Goal: Download file/media

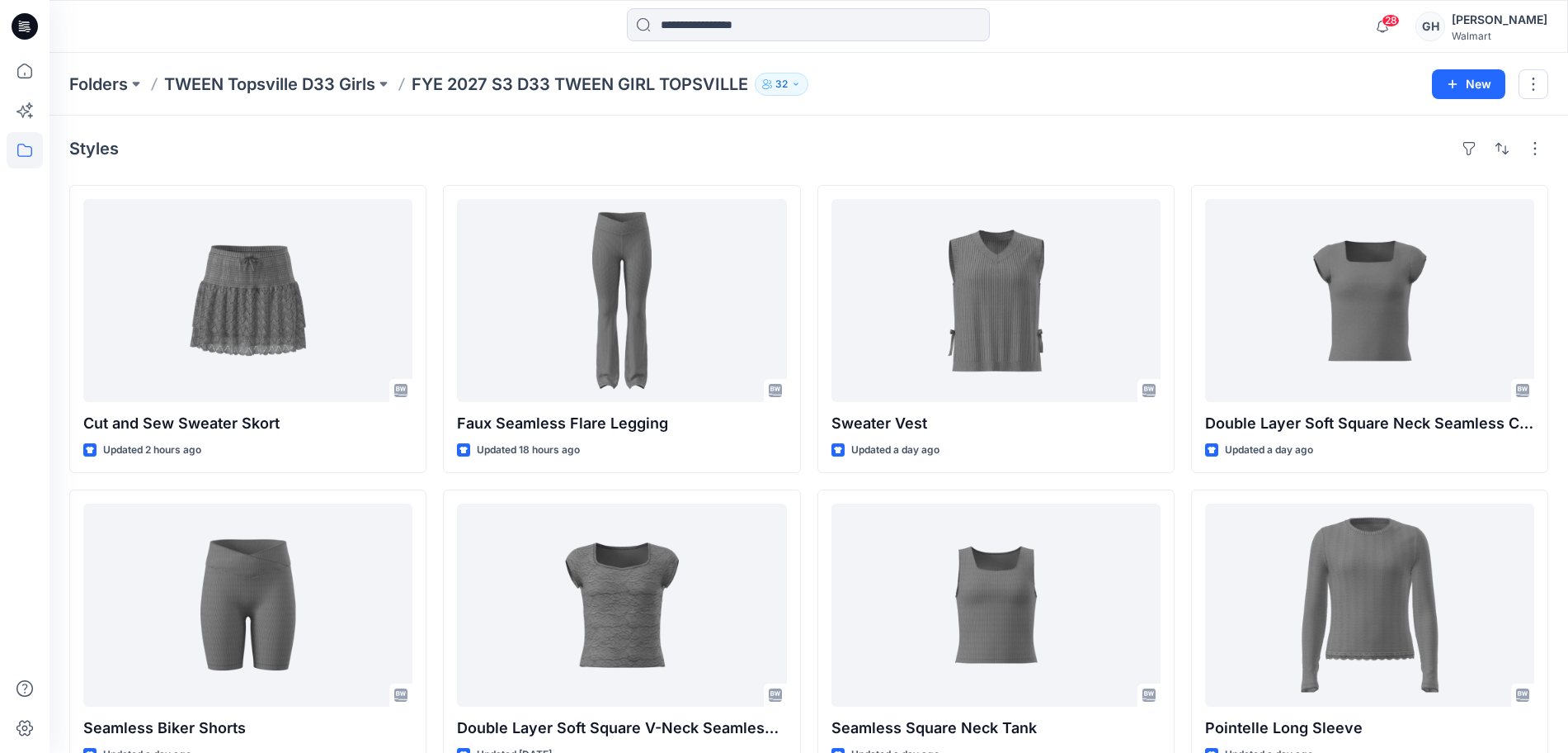
click at [1534, 25] on div "[PERSON_NAME]" at bounding box center [1500, 20] width 95 height 20
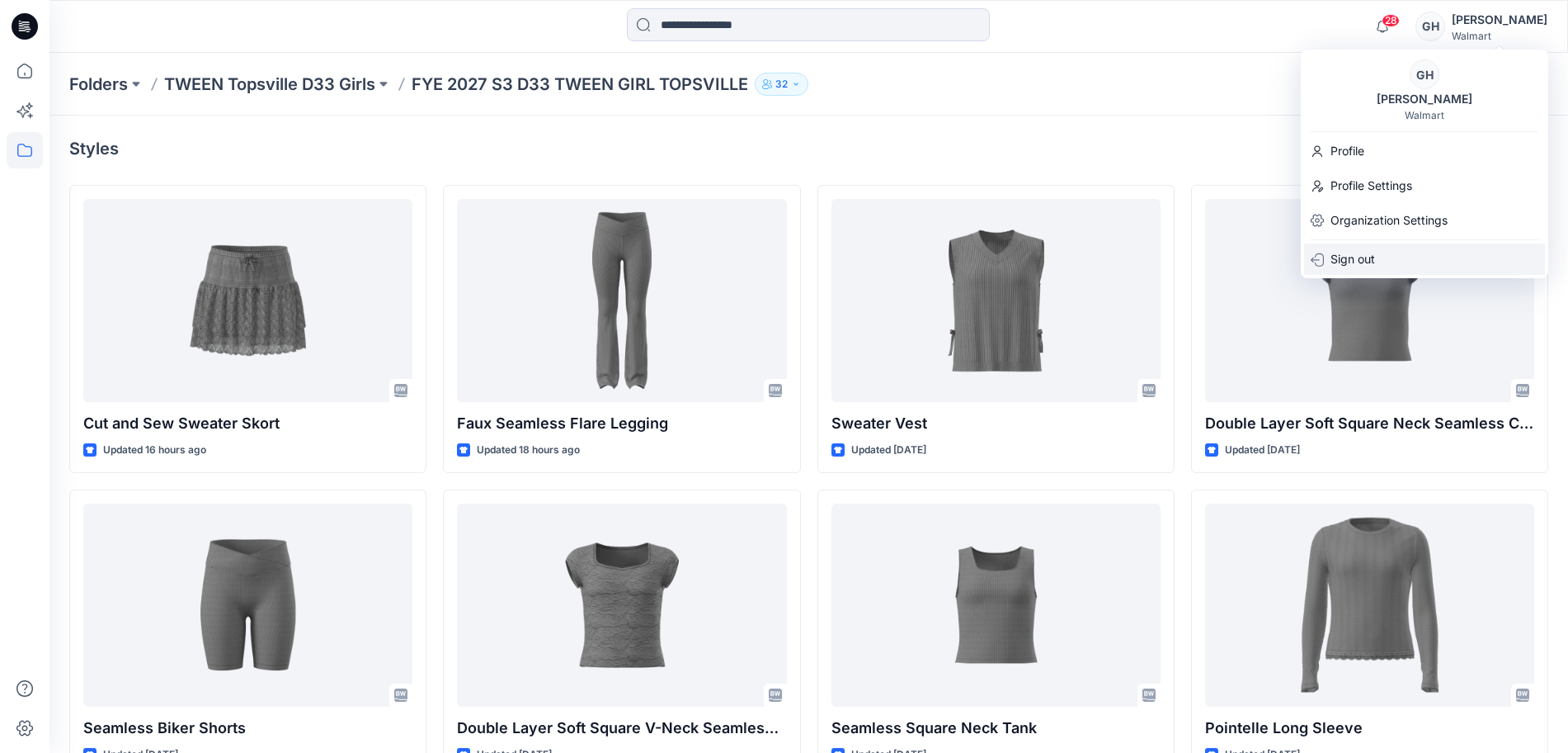
click at [1369, 253] on p "Sign out" at bounding box center [1353, 259] width 45 height 31
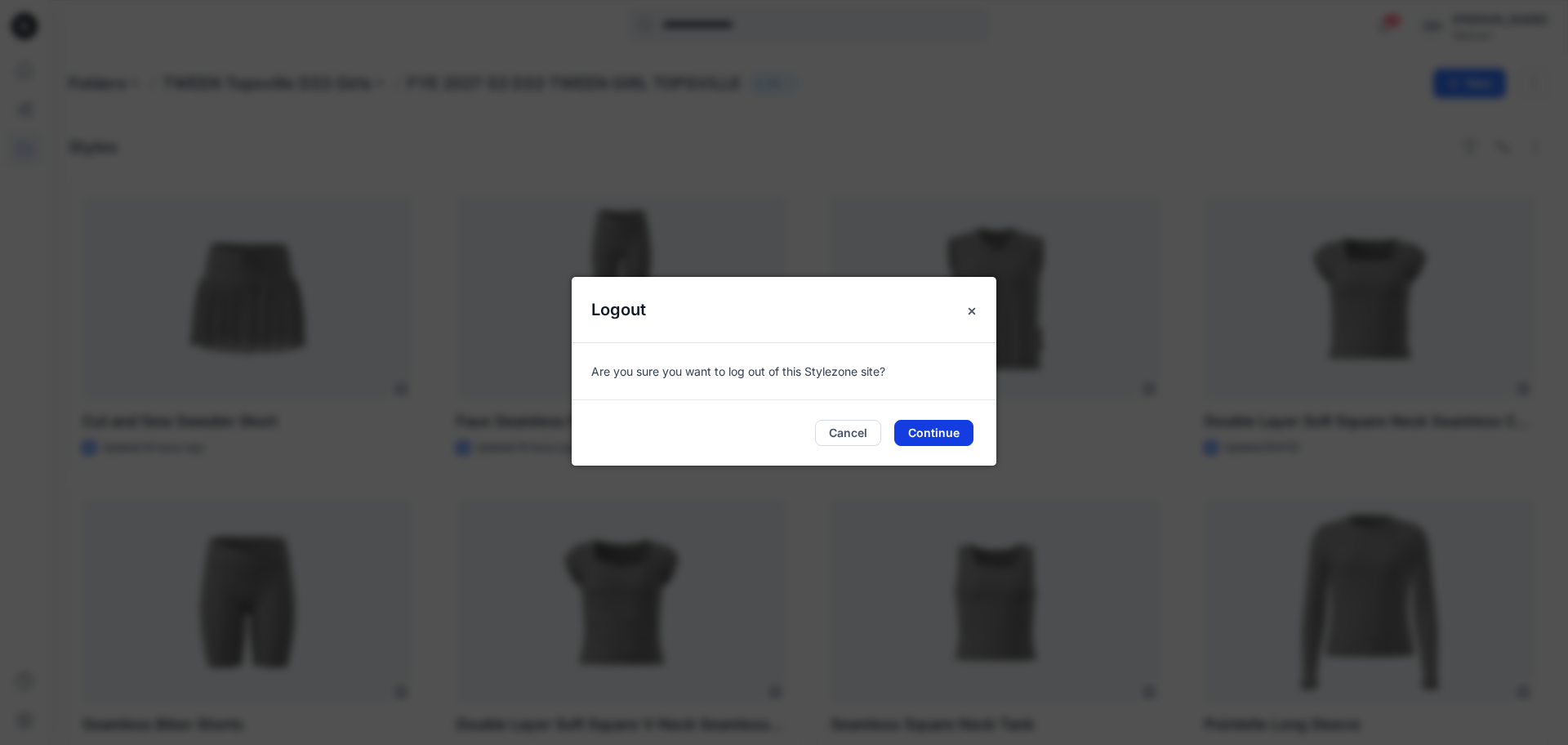
click at [952, 424] on button "Continue" at bounding box center [934, 432] width 79 height 26
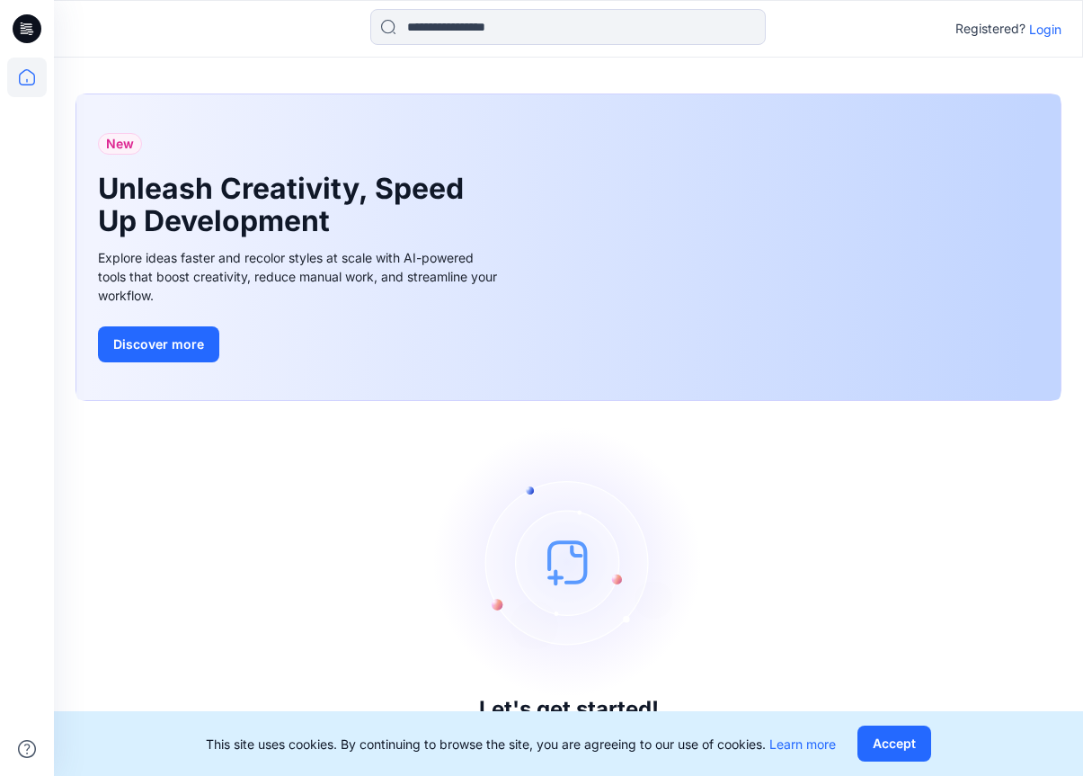
click at [1052, 31] on p "Login" at bounding box center [1045, 29] width 32 height 19
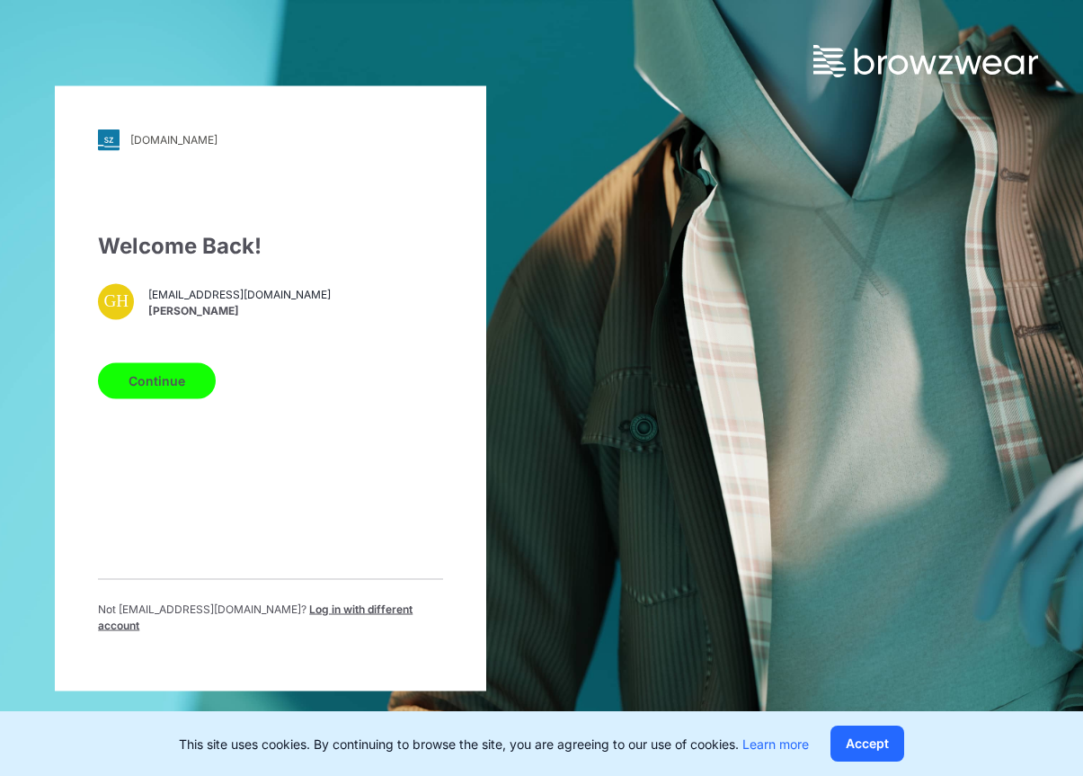
click at [146, 395] on button "Continue" at bounding box center [157, 380] width 118 height 36
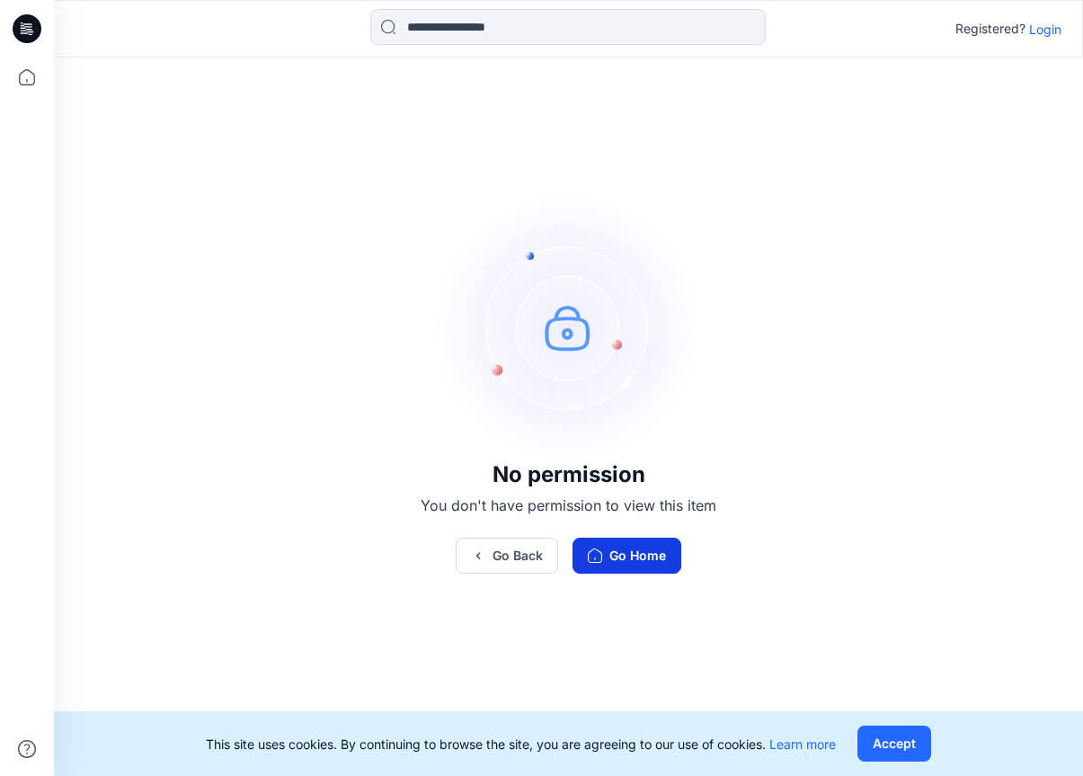
click at [642, 546] on button "Go Home" at bounding box center [626, 555] width 109 height 36
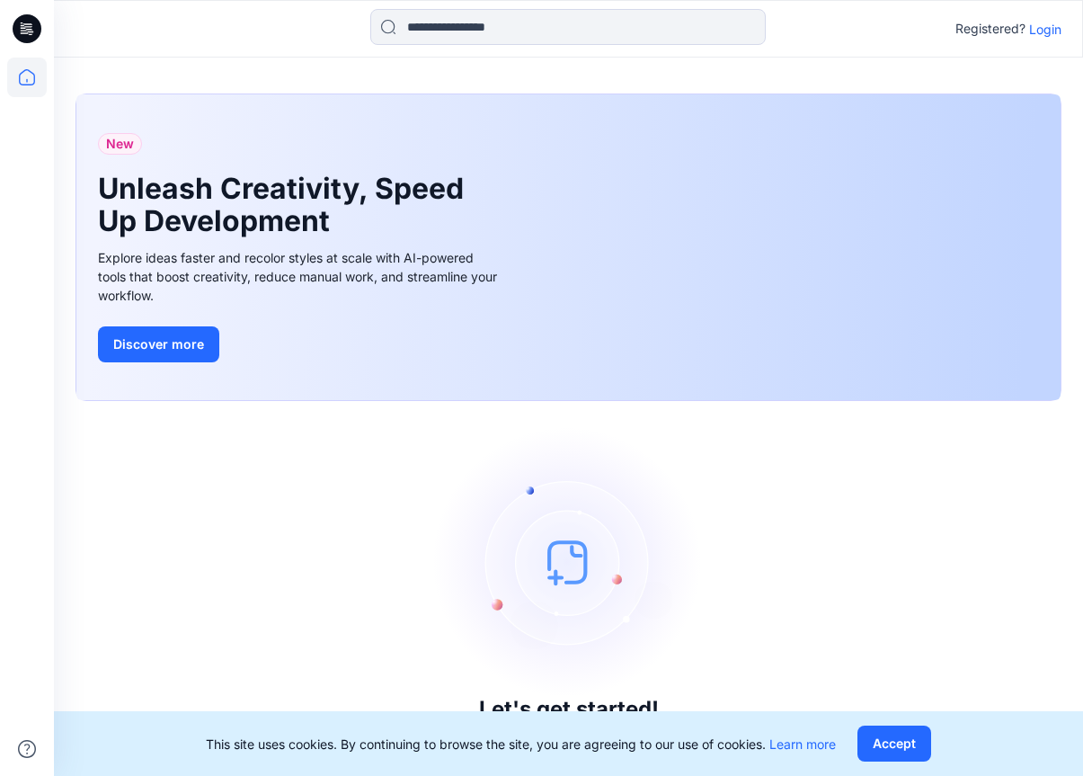
click at [1034, 31] on p "Login" at bounding box center [1045, 29] width 32 height 19
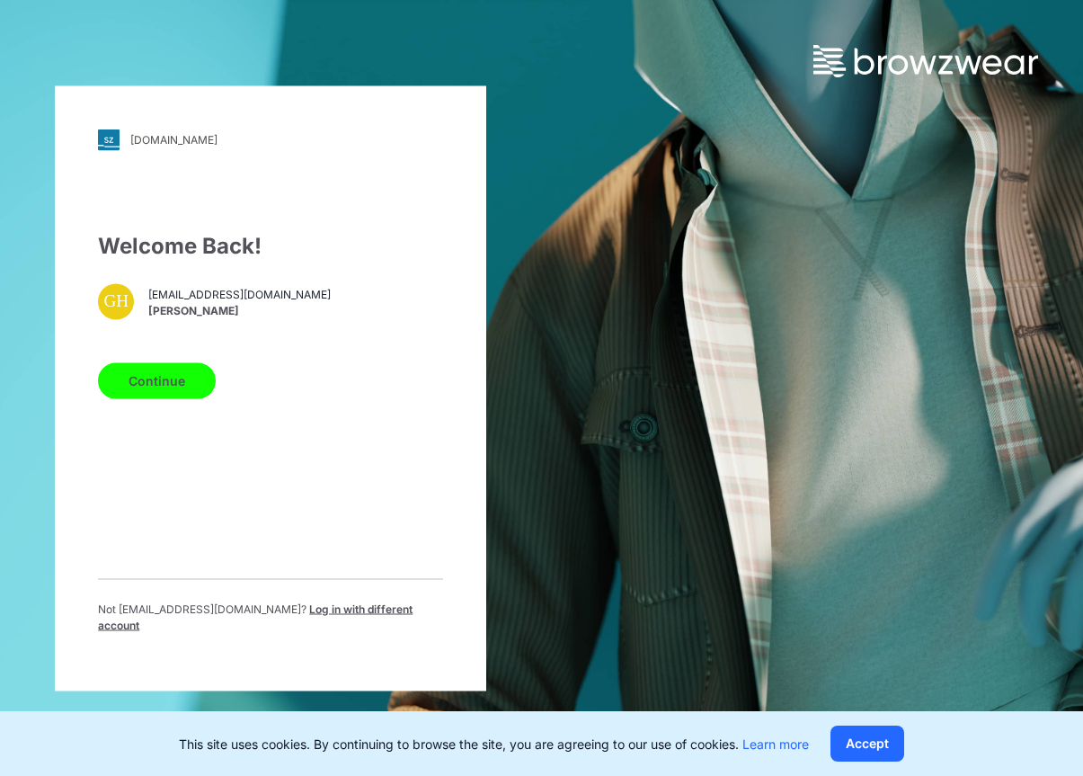
click at [316, 615] on span "Log in with different account" at bounding box center [255, 616] width 315 height 30
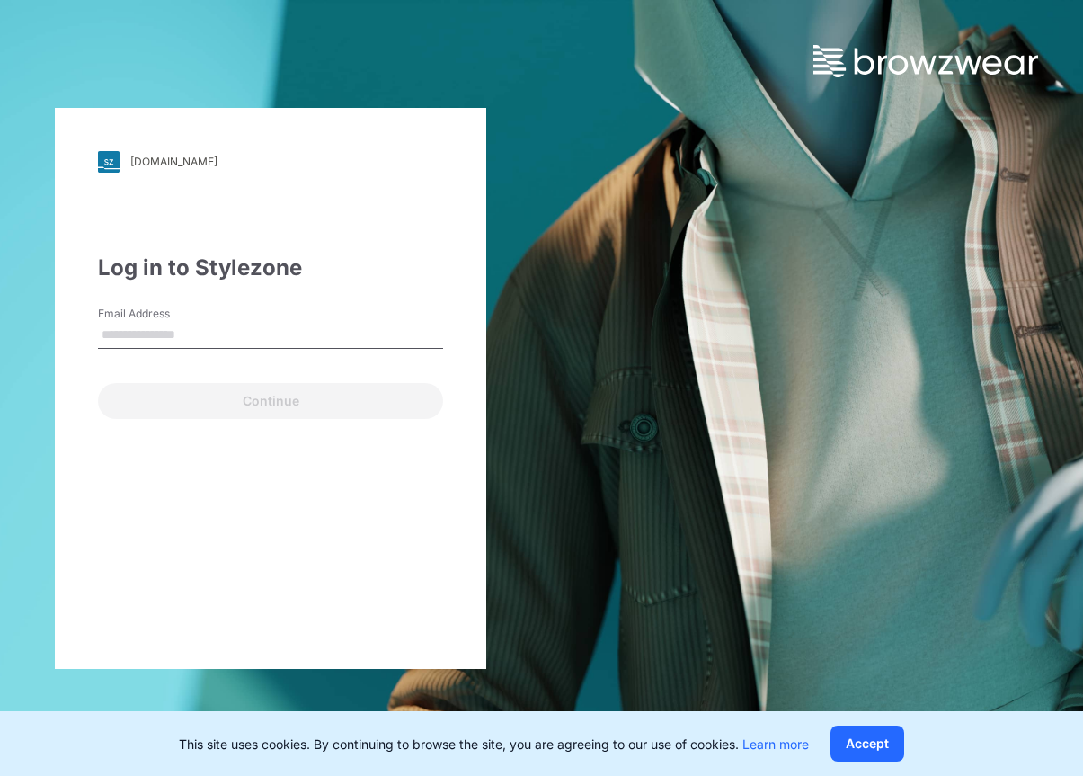
click at [185, 331] on input "Email Address" at bounding box center [270, 335] width 345 height 27
drag, startPoint x: 128, startPoint y: 333, endPoint x: 12, endPoint y: 333, distance: 115.9
click at [12, 333] on div "[DOMAIN_NAME] Loading... Log in to Stylezone Email Address Continue" at bounding box center [271, 388] width 542 height 776
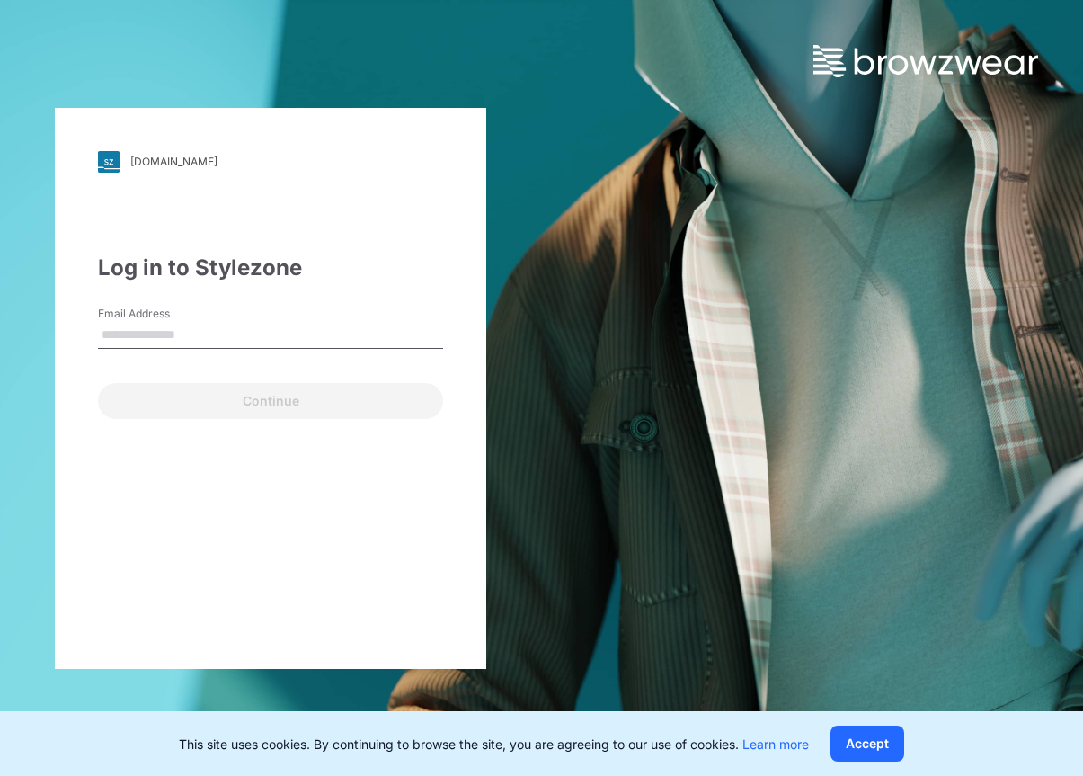
drag, startPoint x: 129, startPoint y: 333, endPoint x: 26, endPoint y: 322, distance: 104.0
click at [26, 322] on div "[DOMAIN_NAME] Loading... Log in to Stylezone Email Address Continue" at bounding box center [271, 388] width 542 height 776
click at [132, 336] on input "Email Address" at bounding box center [270, 335] width 345 height 27
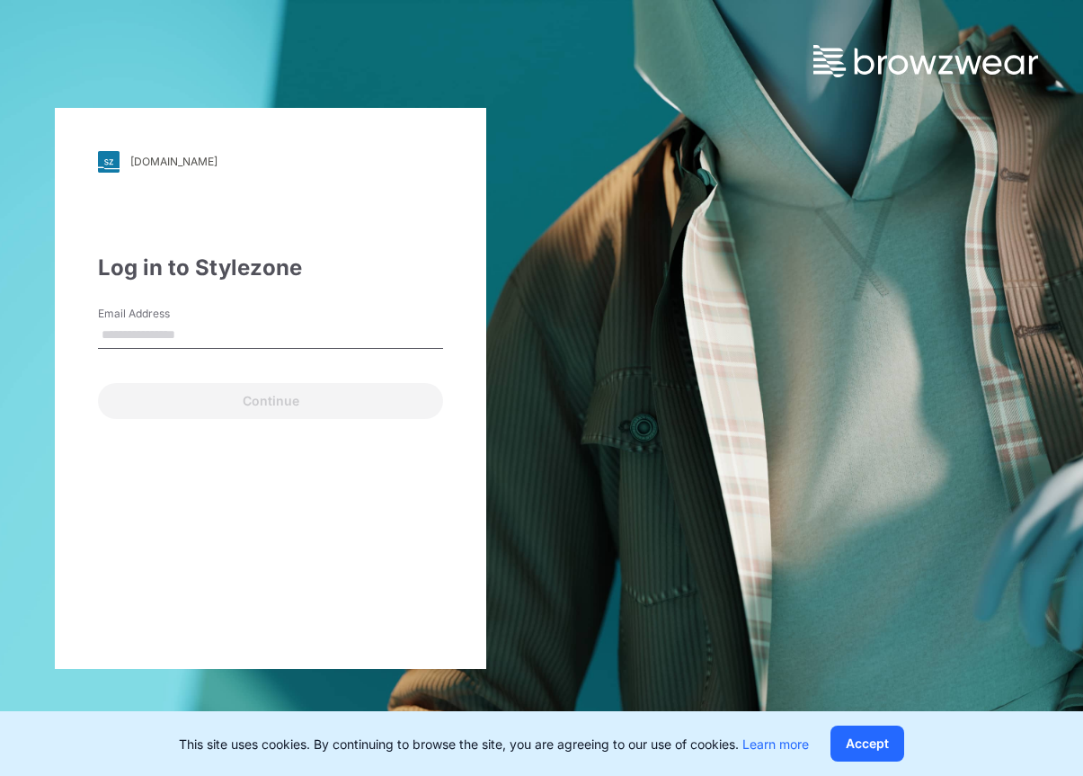
click at [263, 326] on input "Email Address" at bounding box center [270, 335] width 345 height 27
click at [191, 639] on div "[DOMAIN_NAME] Loading... Log in to Stylezone Email Address Email is required Co…" at bounding box center [270, 388] width 431 height 561
click at [151, 333] on input "Email Address" at bounding box center [270, 335] width 345 height 27
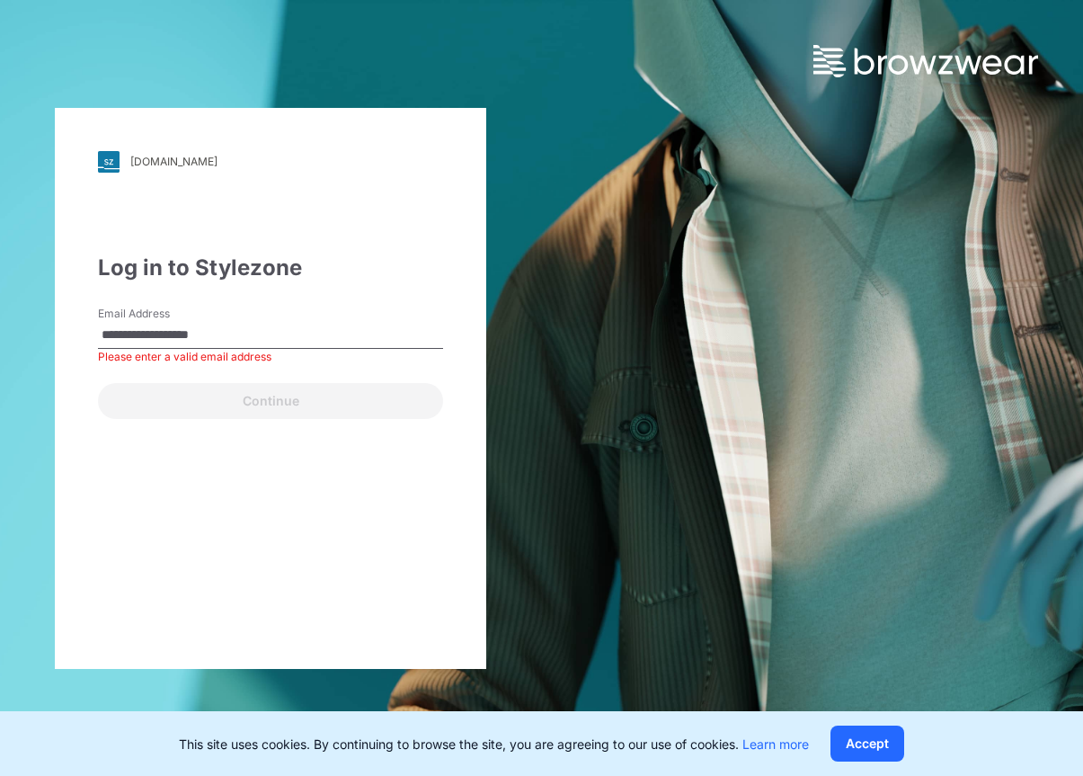
type input "**********"
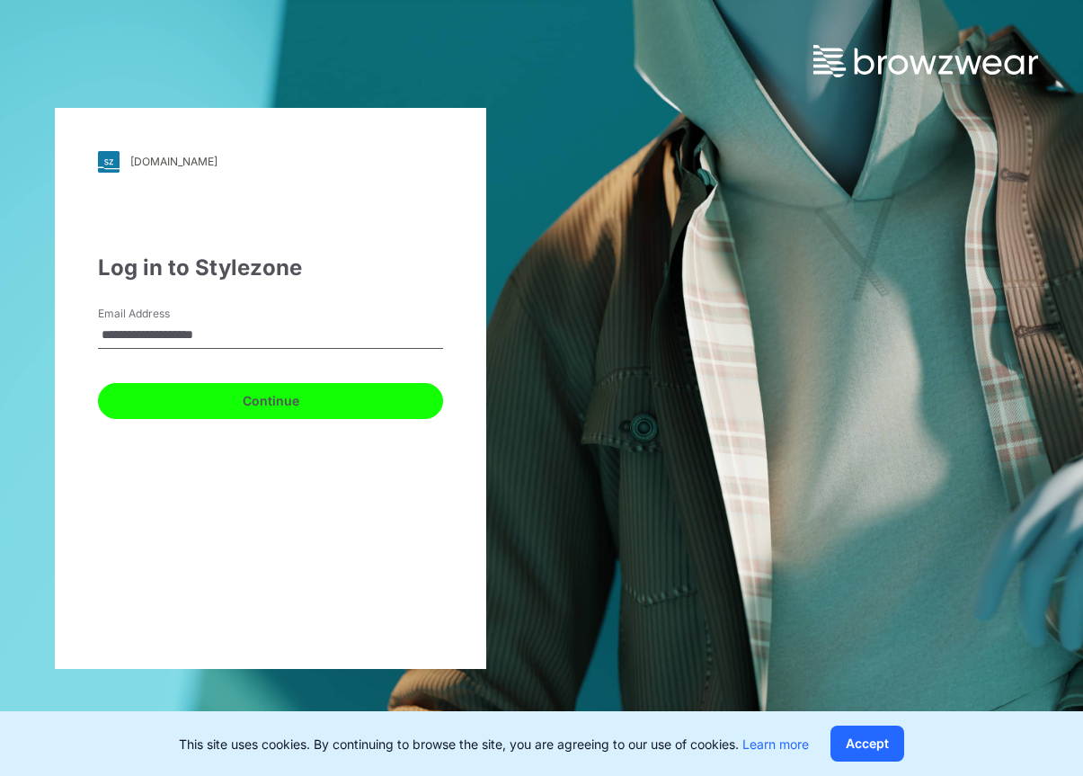
click at [297, 405] on button "Continue" at bounding box center [270, 401] width 345 height 36
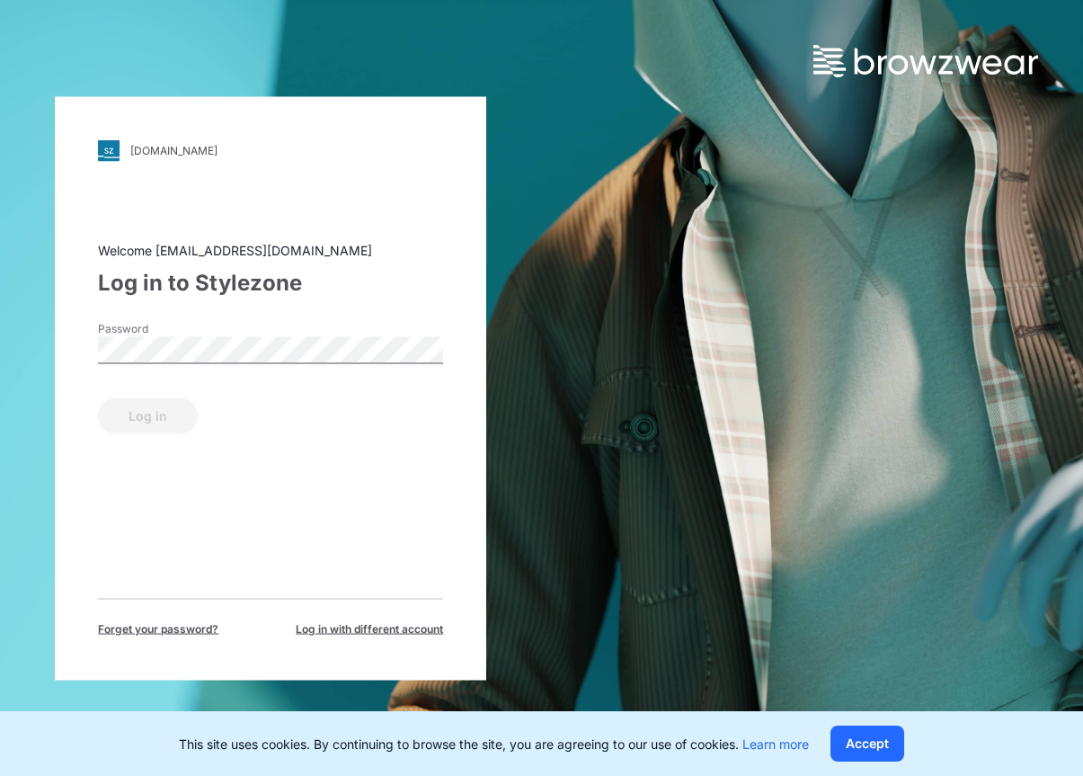
click at [145, 333] on label "Password" at bounding box center [161, 328] width 126 height 16
click at [143, 429] on button "Log in" at bounding box center [148, 415] width 100 height 36
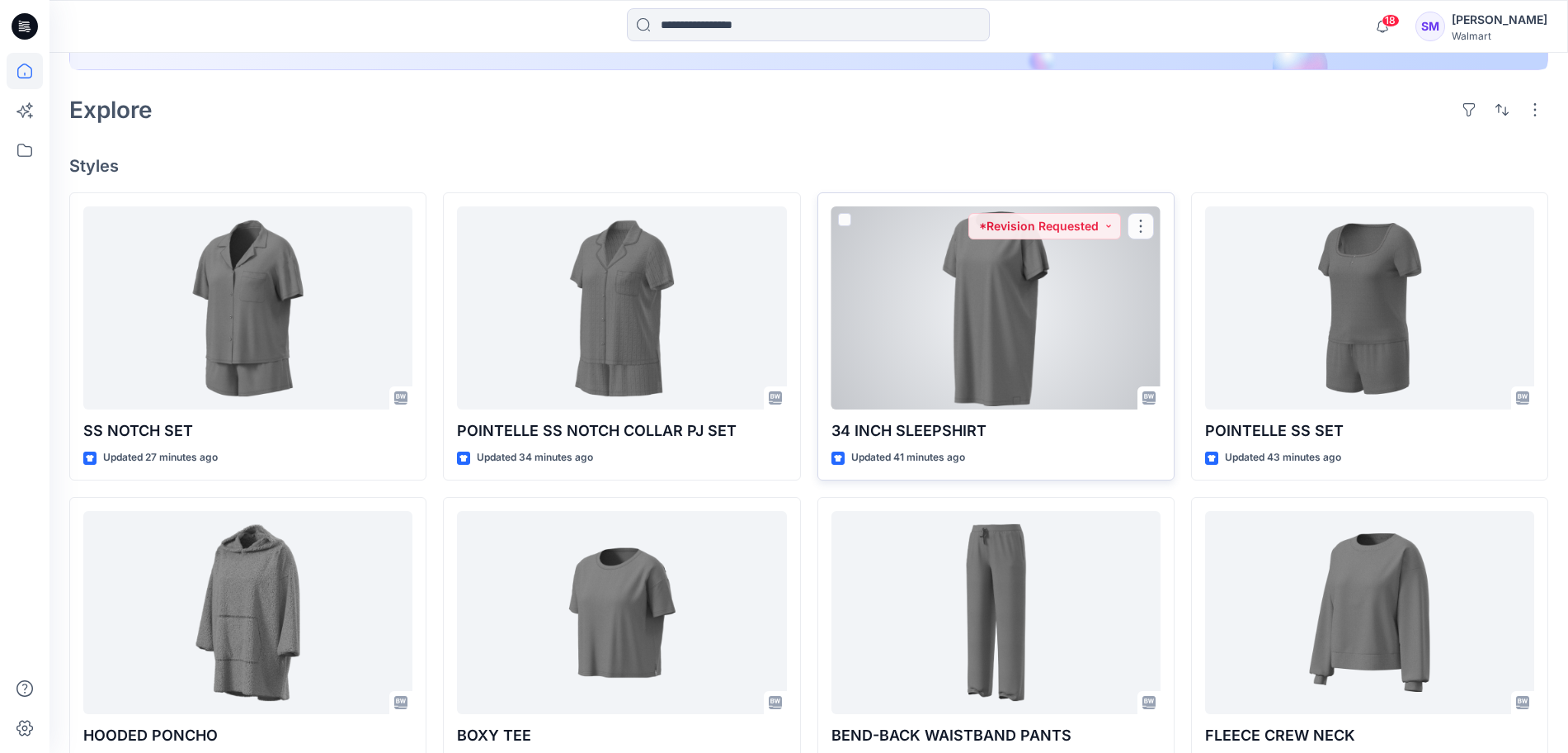
scroll to position [412, 0]
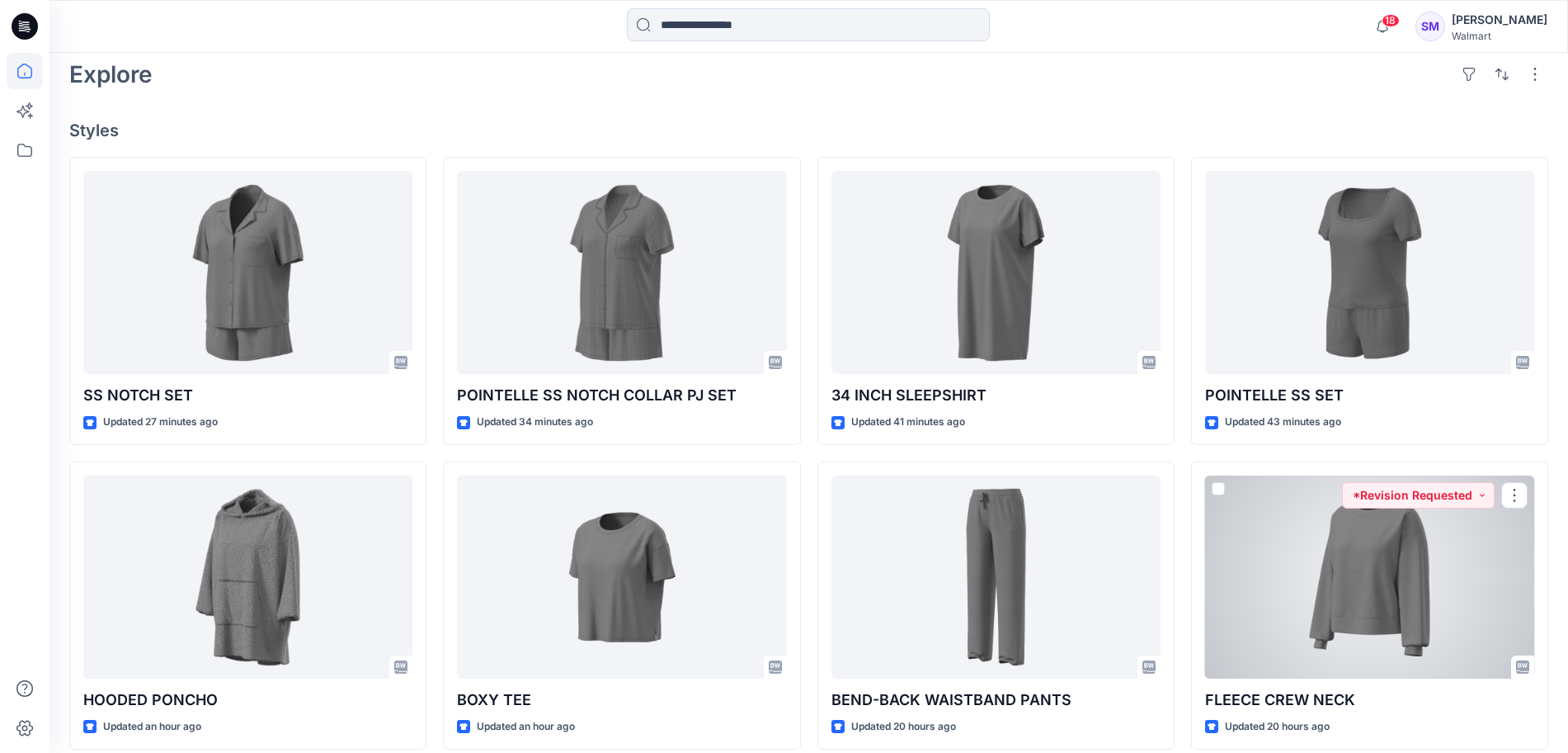
click at [993, 622] on div at bounding box center [1370, 577] width 330 height 203
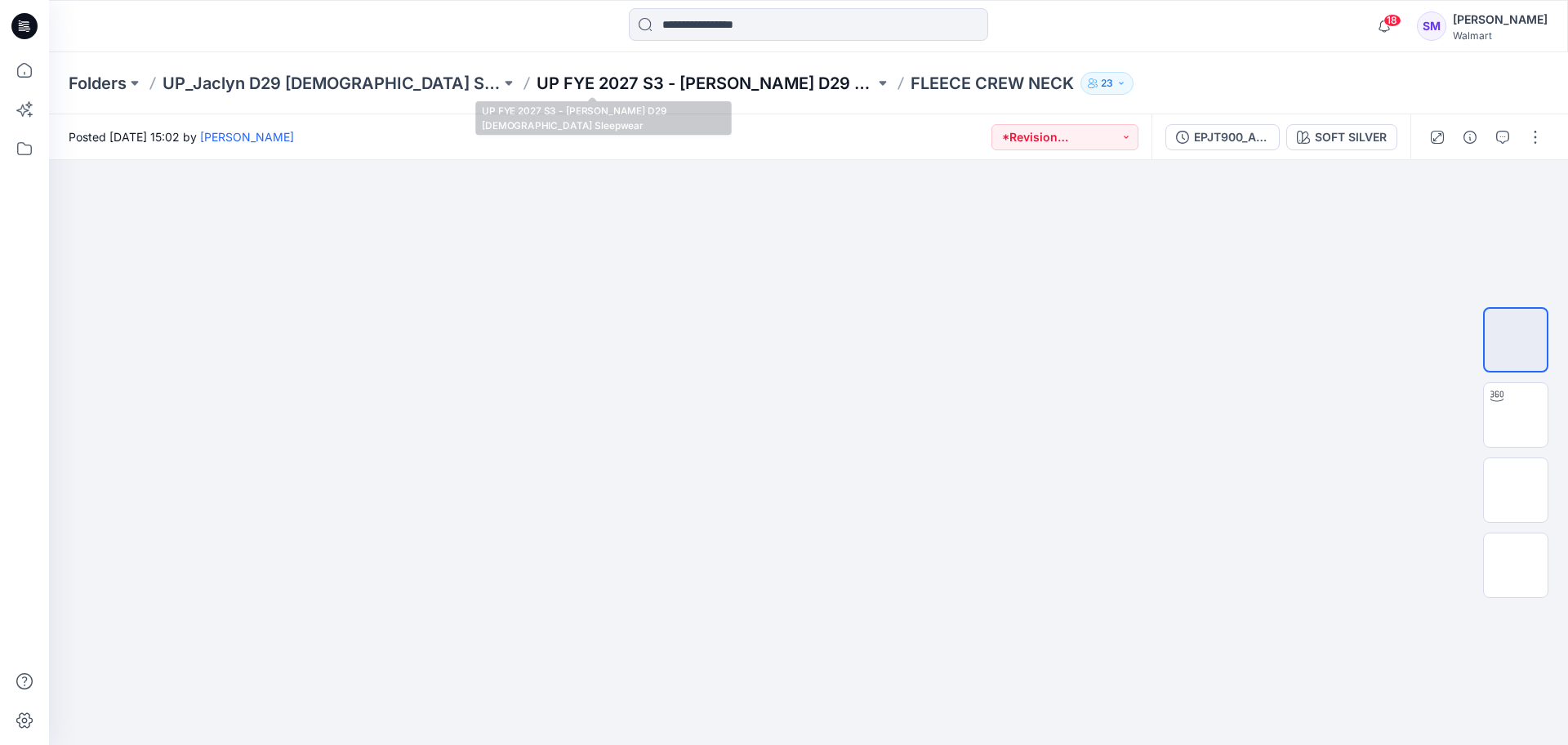
click at [664, 81] on p "UP FYE 2027 S3 - Jaclyn D29 Ladies Sleepwear" at bounding box center [705, 83] width 338 height 23
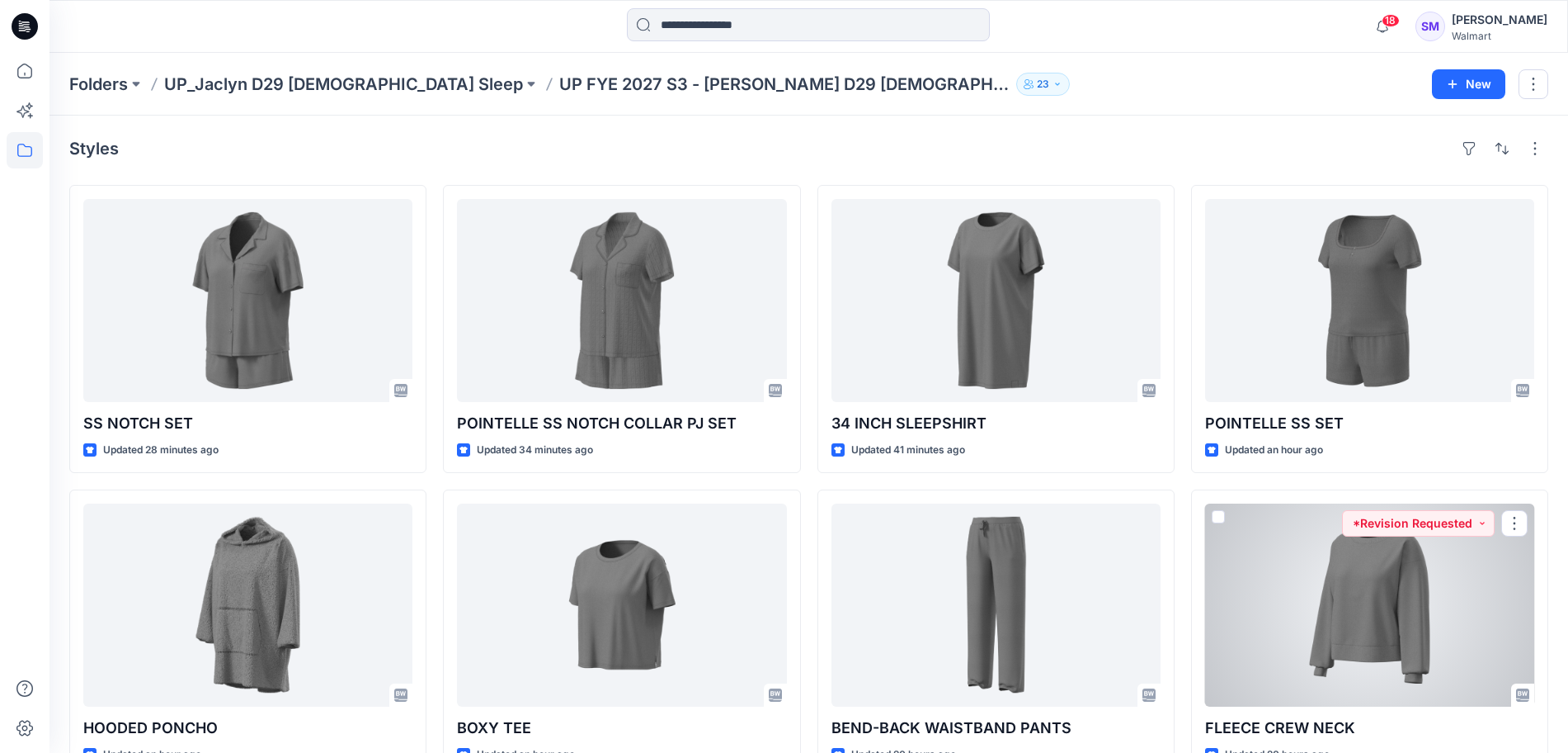
click at [993, 594] on div at bounding box center [1370, 604] width 330 height 203
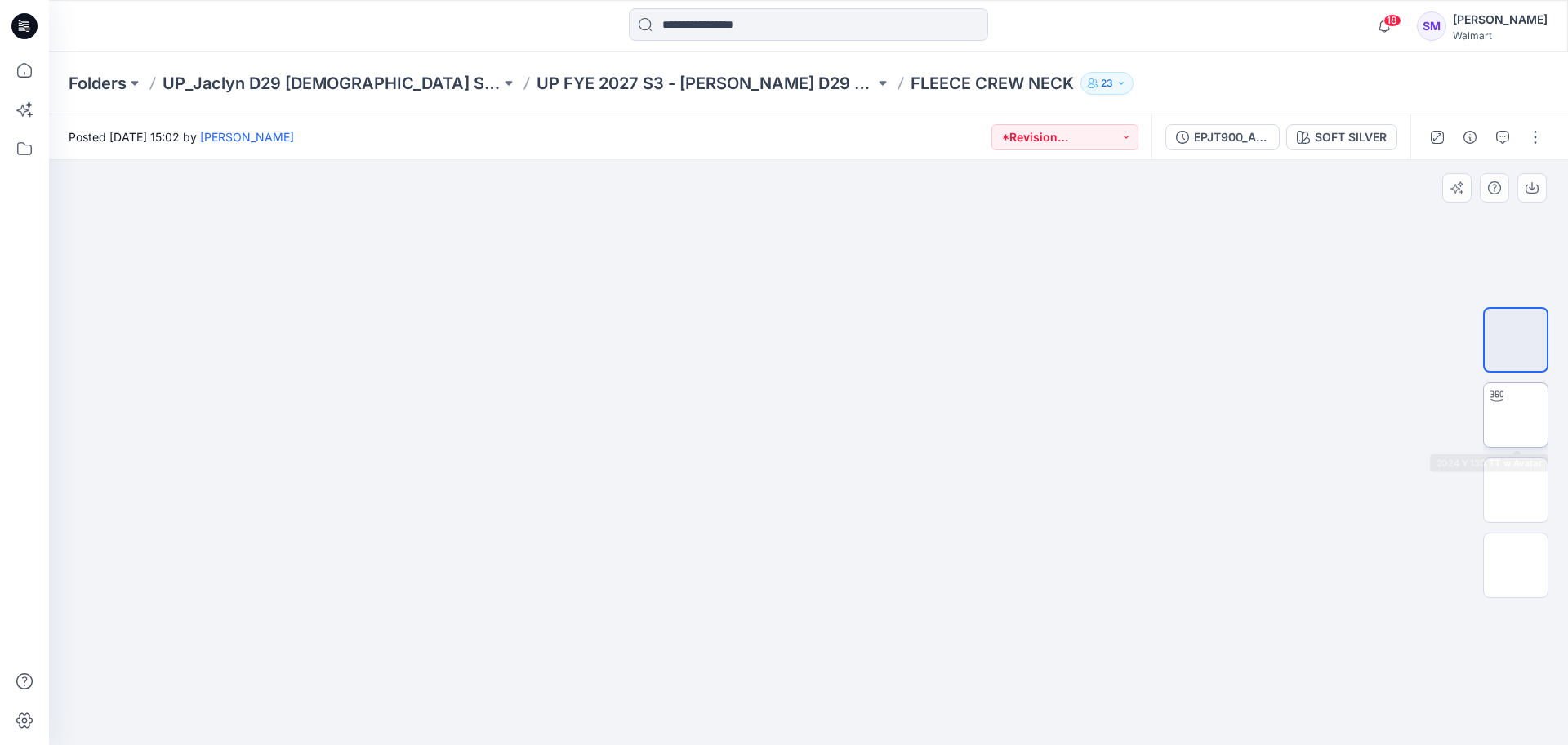
click at [984, 415] on img at bounding box center [1516, 415] width 0 height 0
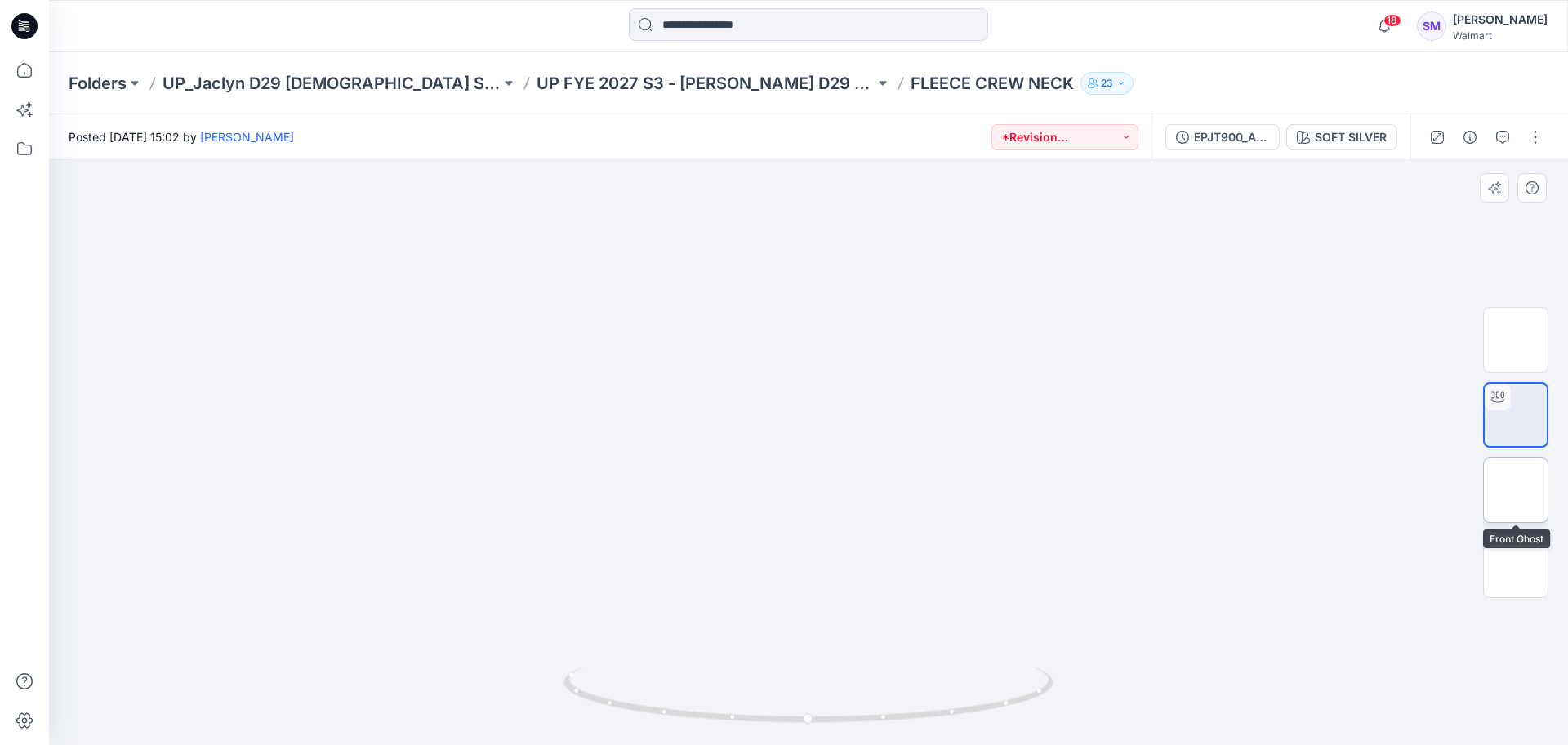
drag, startPoint x: 1527, startPoint y: 495, endPoint x: 1521, endPoint y: 569, distance: 74.2
click at [984, 490] on img at bounding box center [1516, 490] width 0 height 0
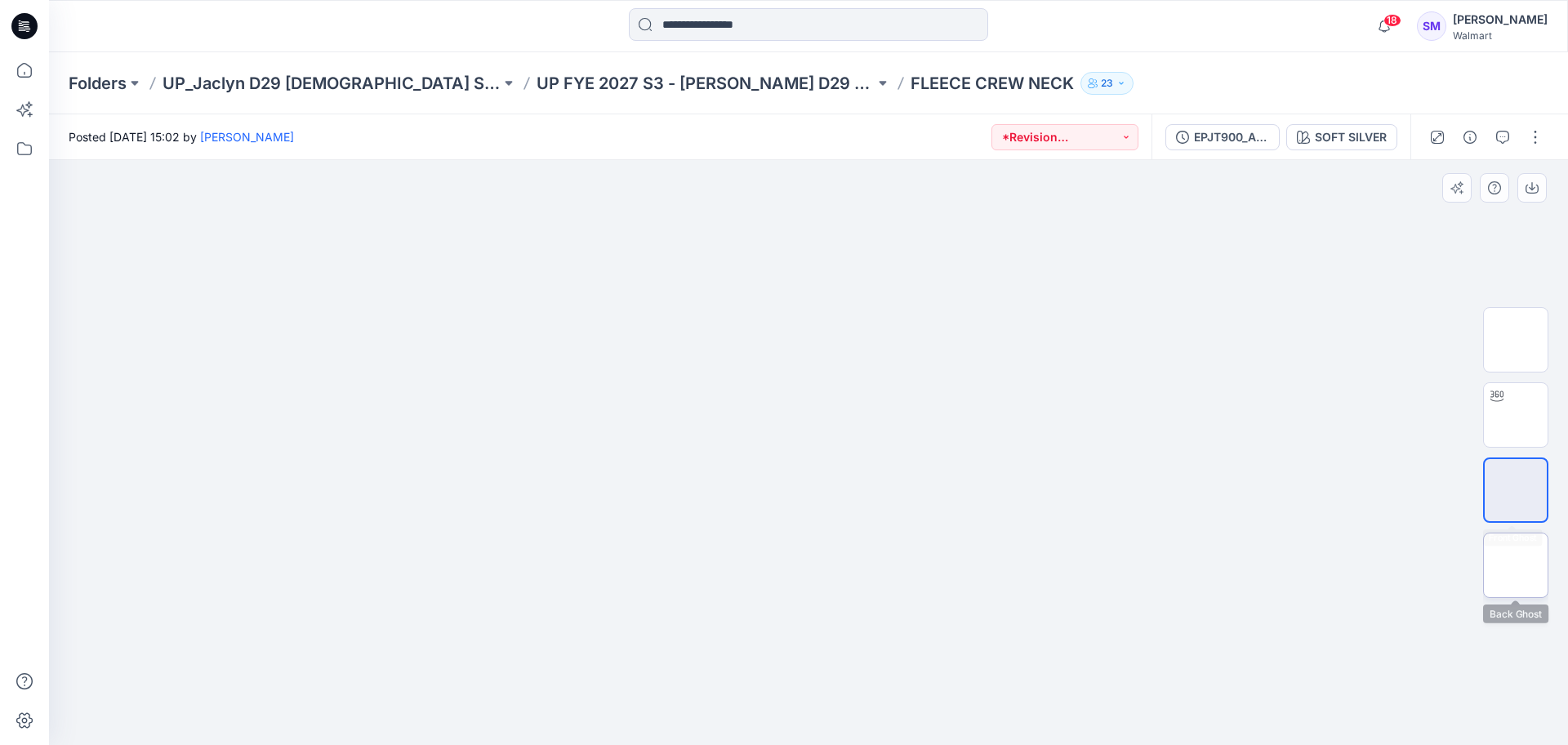
click at [984, 565] on img at bounding box center [1516, 565] width 0 height 0
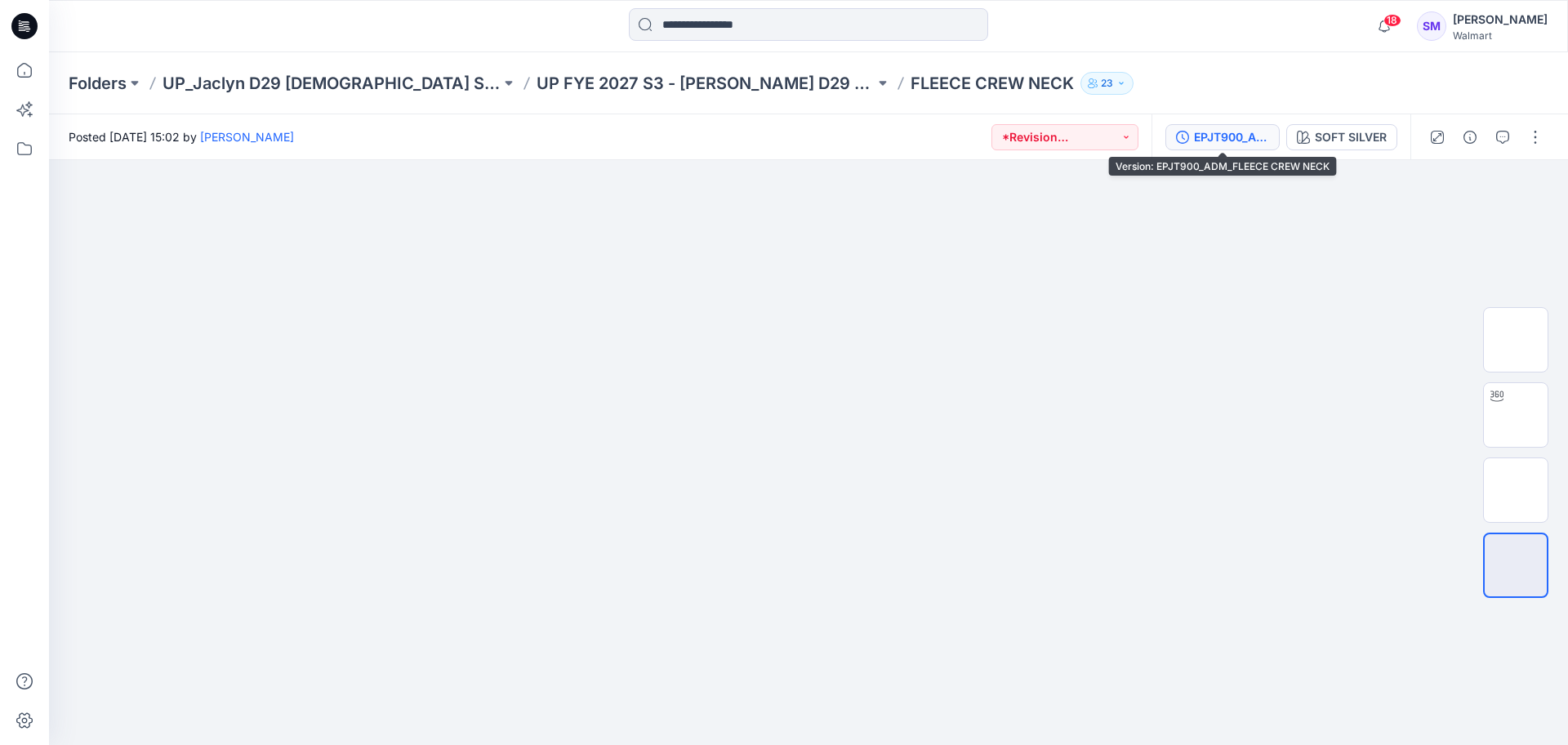
click at [984, 136] on div "EPJT900_ADM_FLEECE CREW NECK" at bounding box center [1232, 137] width 75 height 18
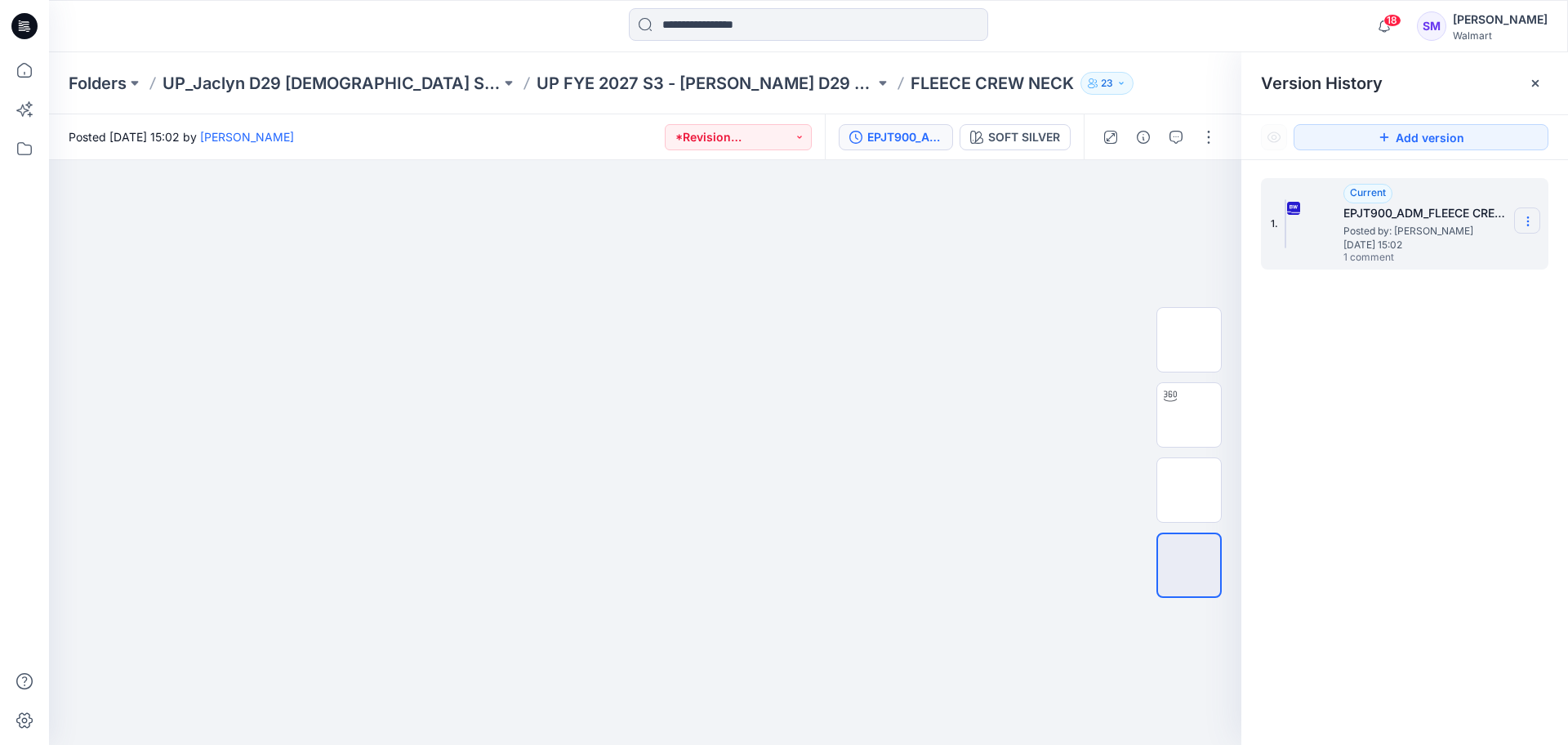
click at [984, 218] on icon at bounding box center [1528, 221] width 13 height 13
click at [984, 253] on span "Download Source BW File" at bounding box center [1445, 253] width 137 height 20
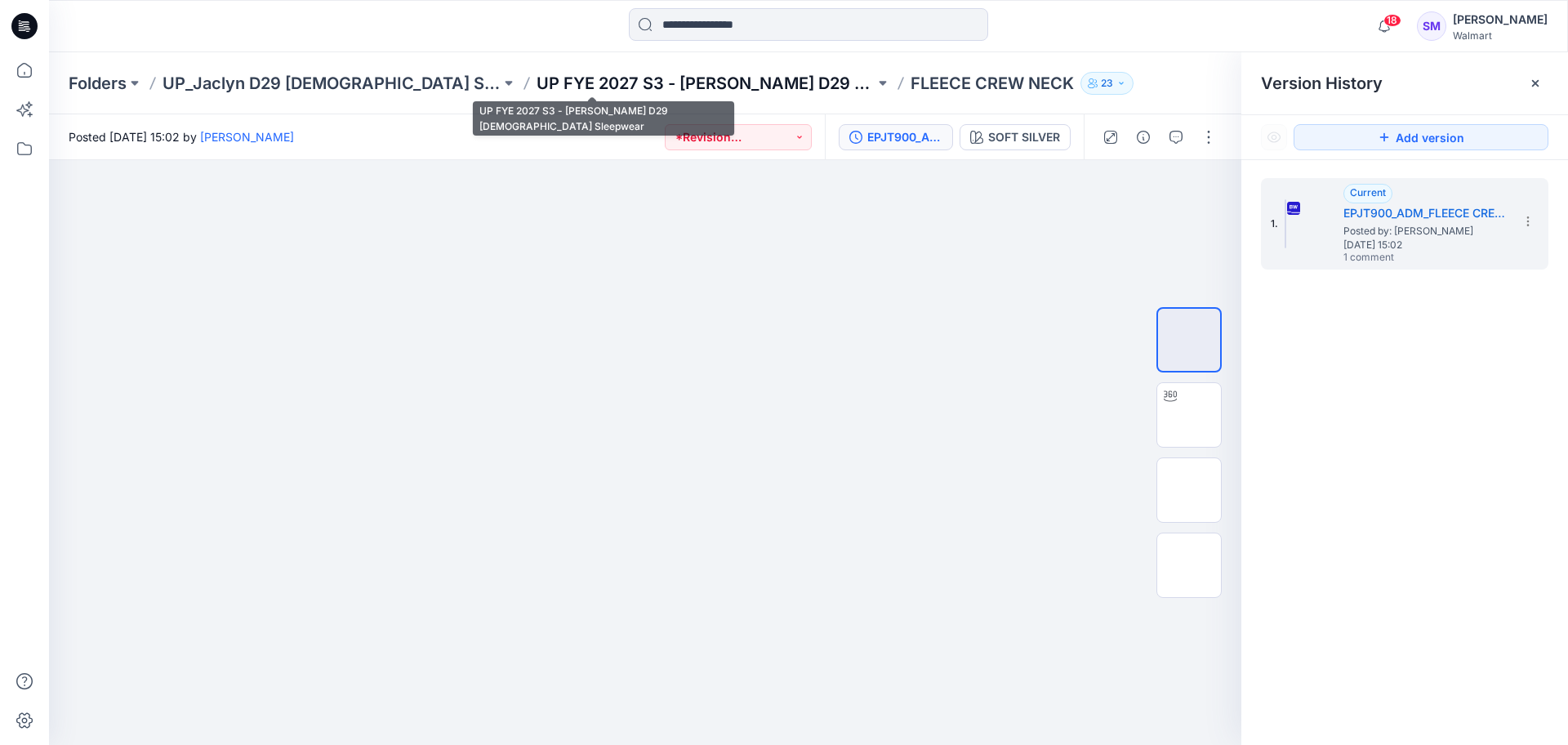
click at [601, 93] on p "UP FYE 2027 S3 - Jaclyn D29 Ladies Sleepwear" at bounding box center [705, 83] width 338 height 23
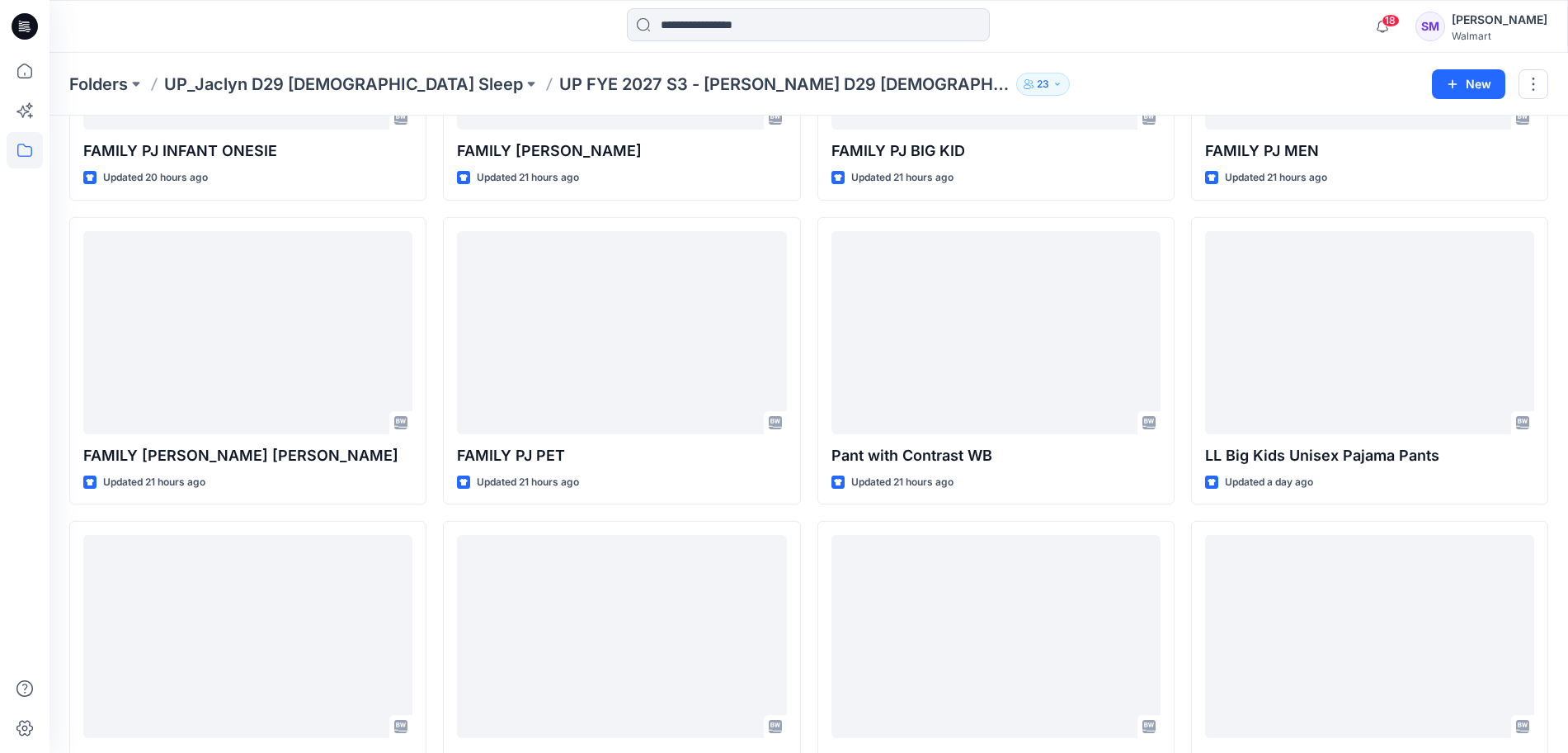
scroll to position [806, 0]
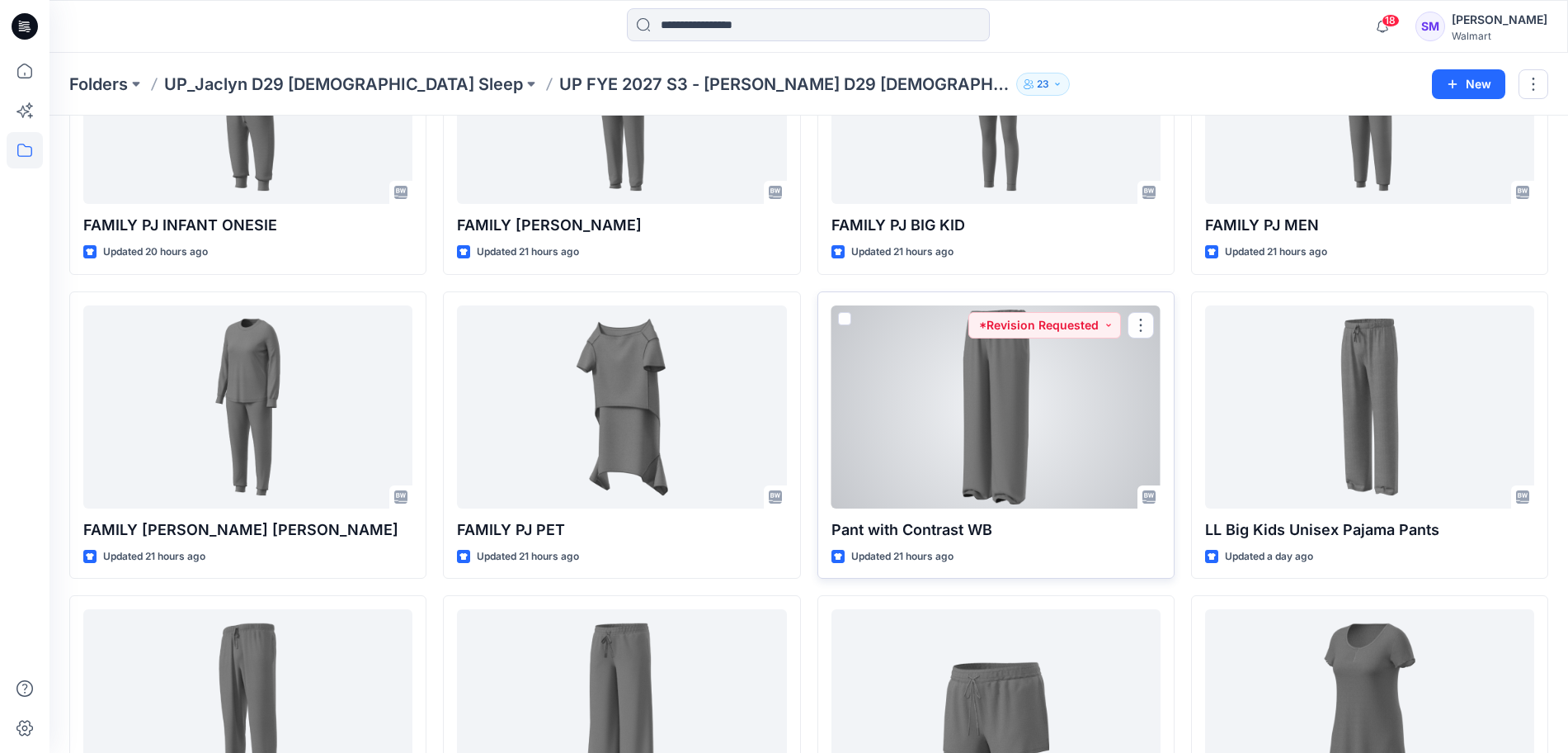
click at [993, 461] on div at bounding box center [996, 407] width 330 height 203
